Goal: Task Accomplishment & Management: Use online tool/utility

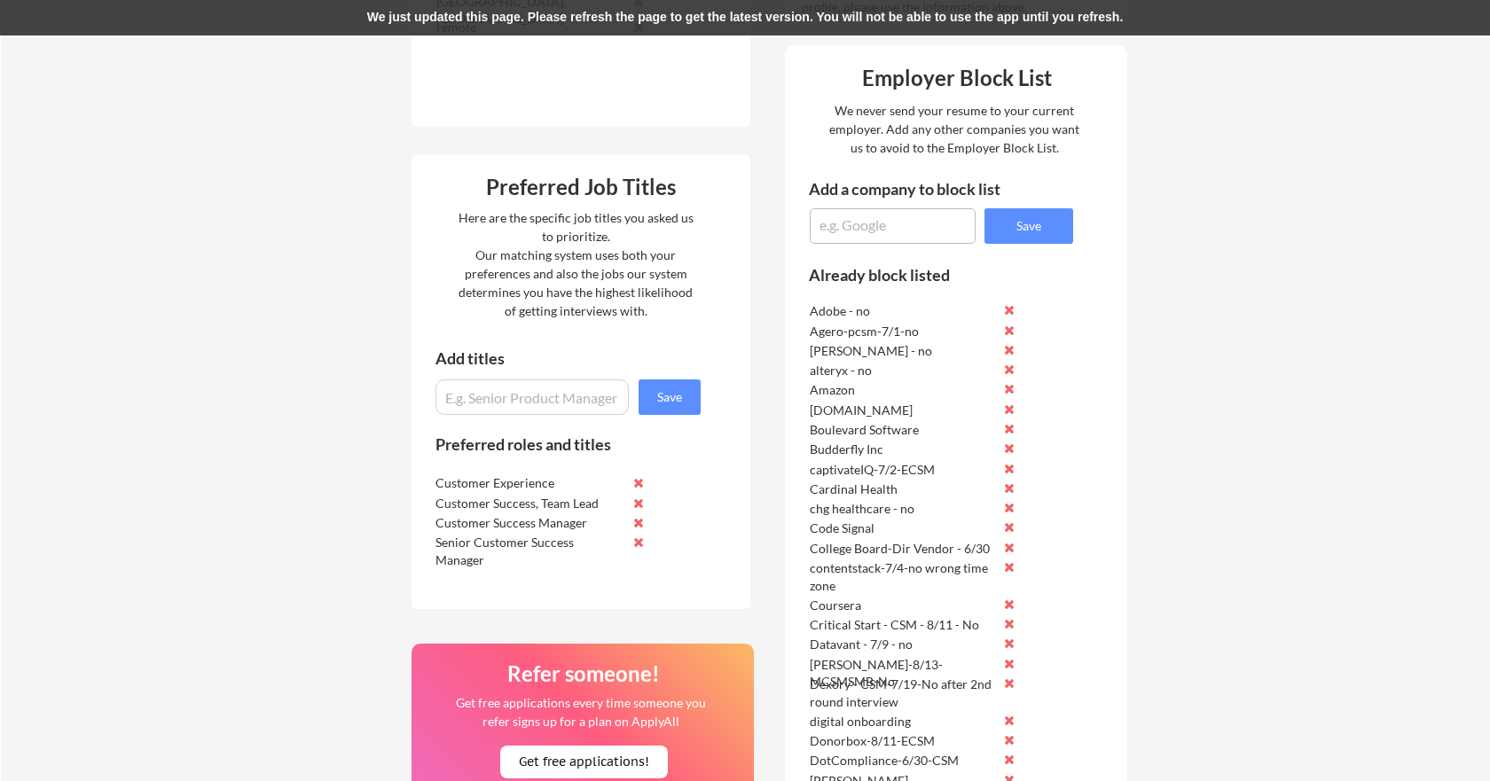
scroll to position [572, 0]
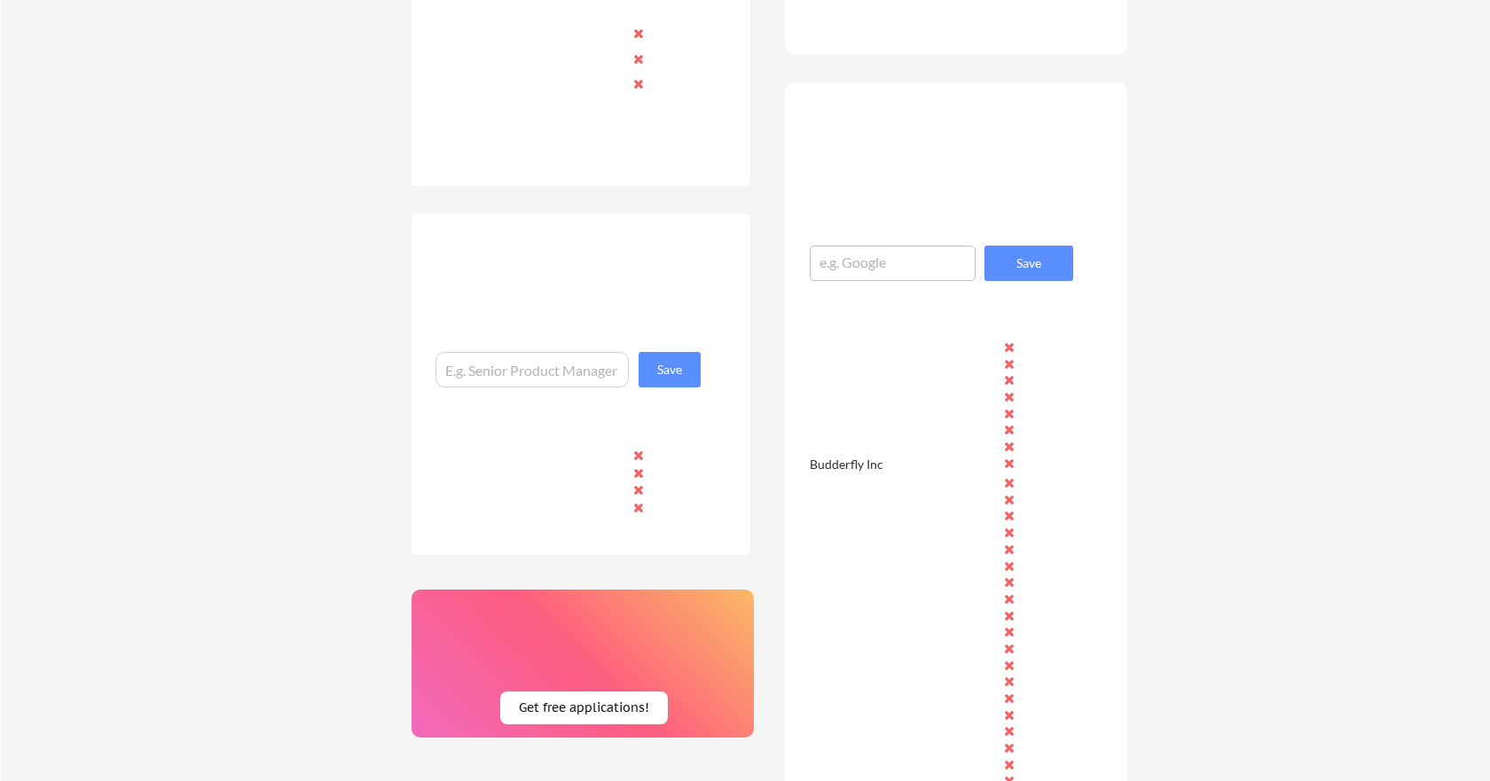
scroll to position [572, 0]
click at [867, 260] on textarea at bounding box center [893, 263] width 166 height 35
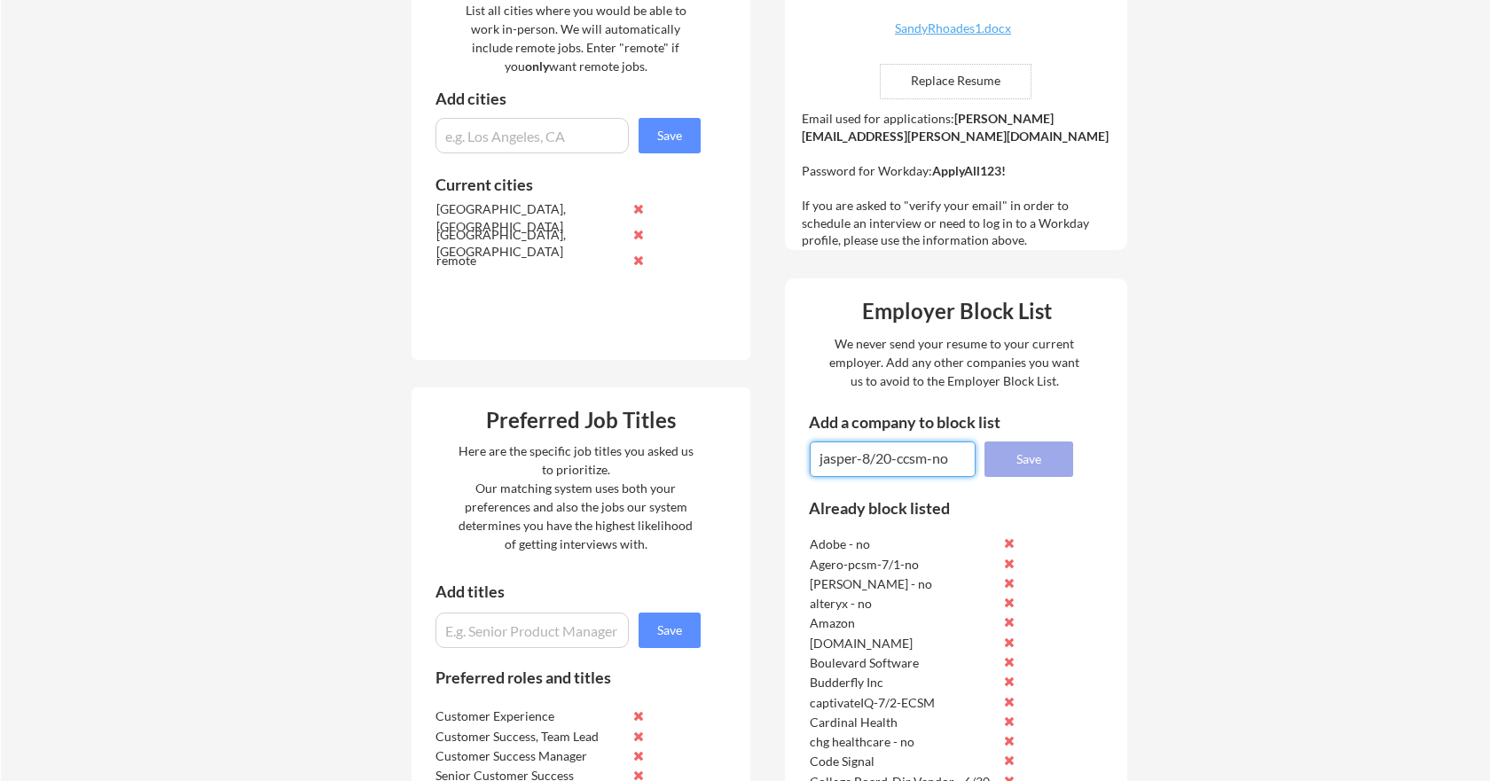
type textarea "jasper-8/20-ccsm-no"
click at [1005, 455] on button "Save" at bounding box center [1029, 459] width 89 height 35
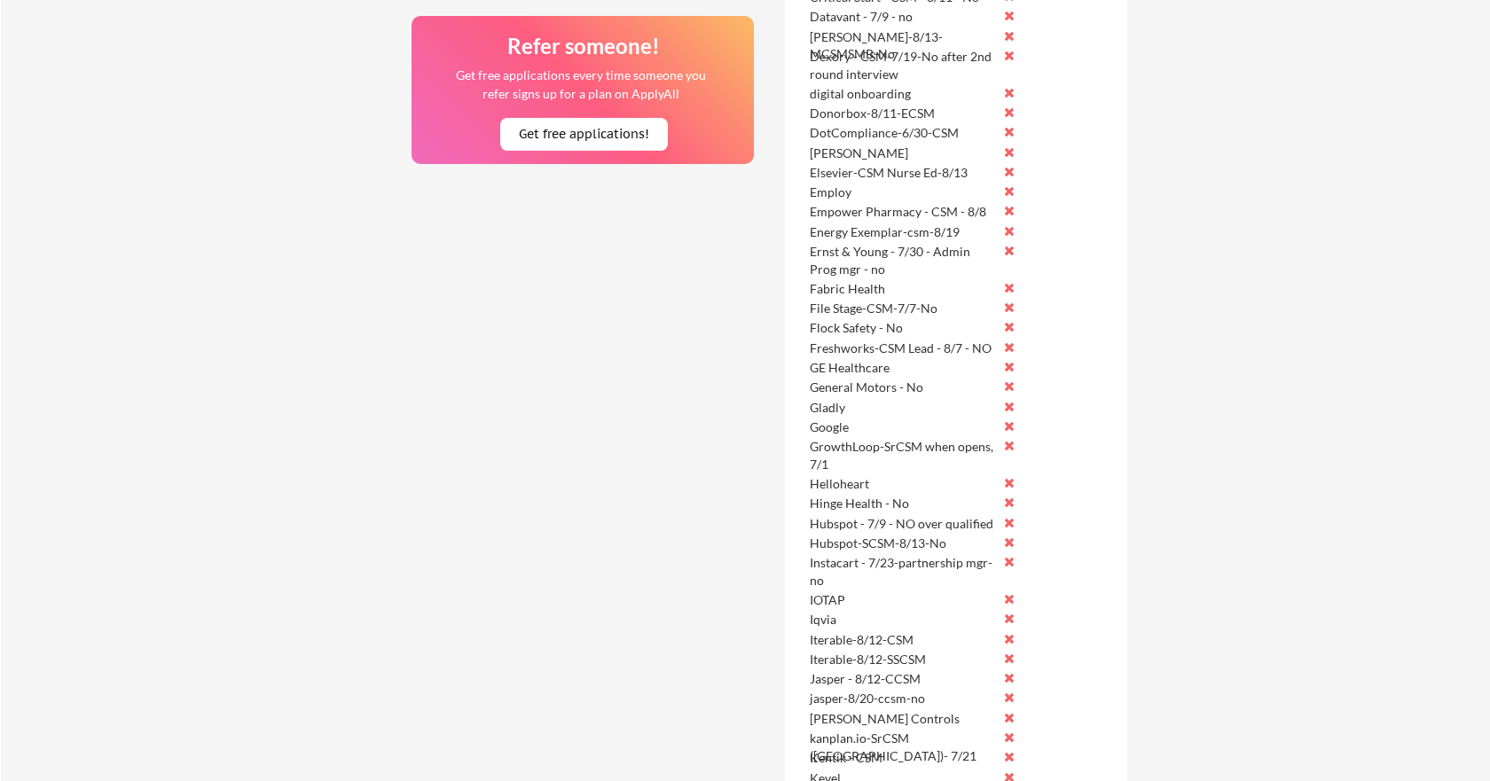
scroll to position [1434, 0]
click at [1008, 675] on button at bounding box center [1009, 677] width 13 height 13
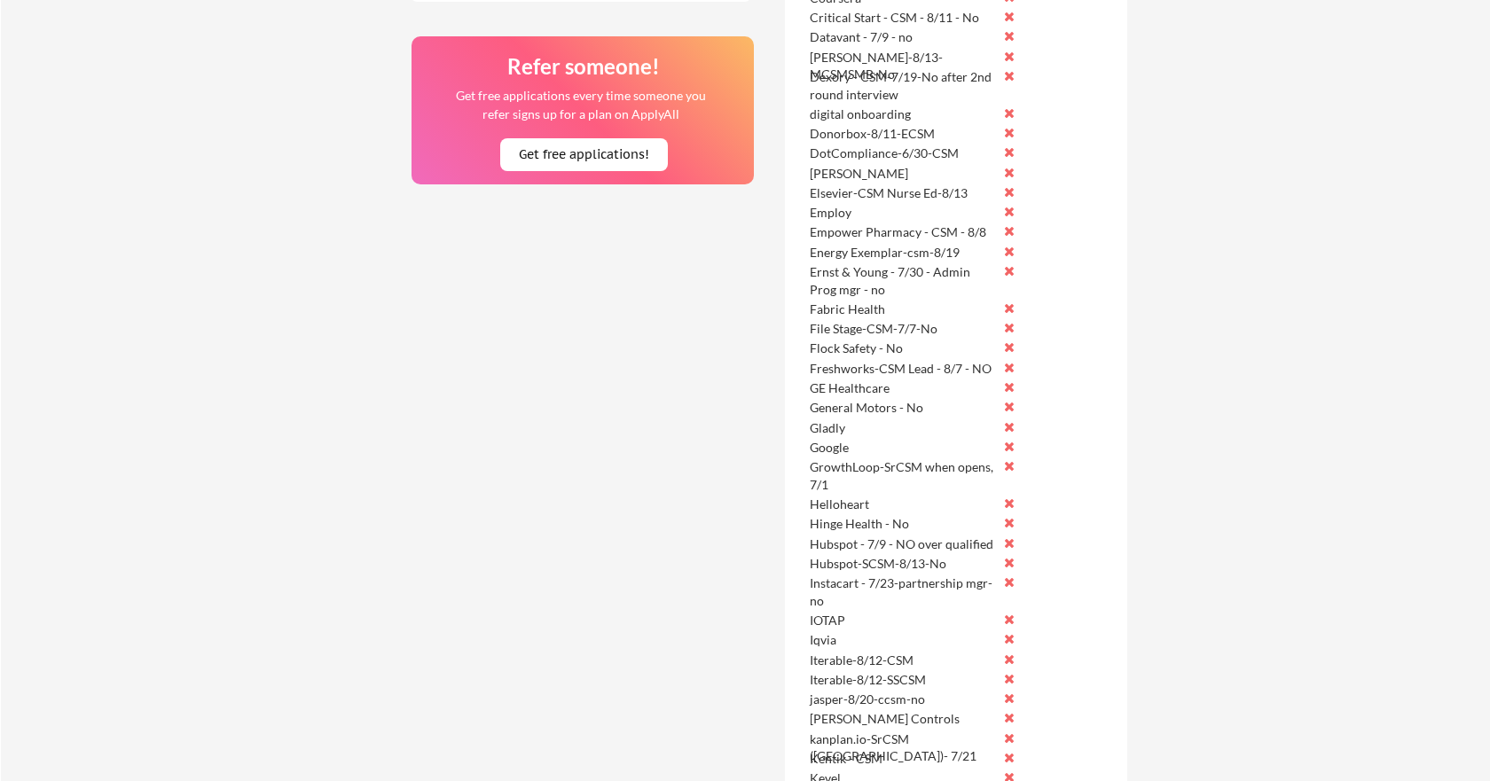
scroll to position [1318, 0]
